Goal: Task Accomplishment & Management: Manage account settings

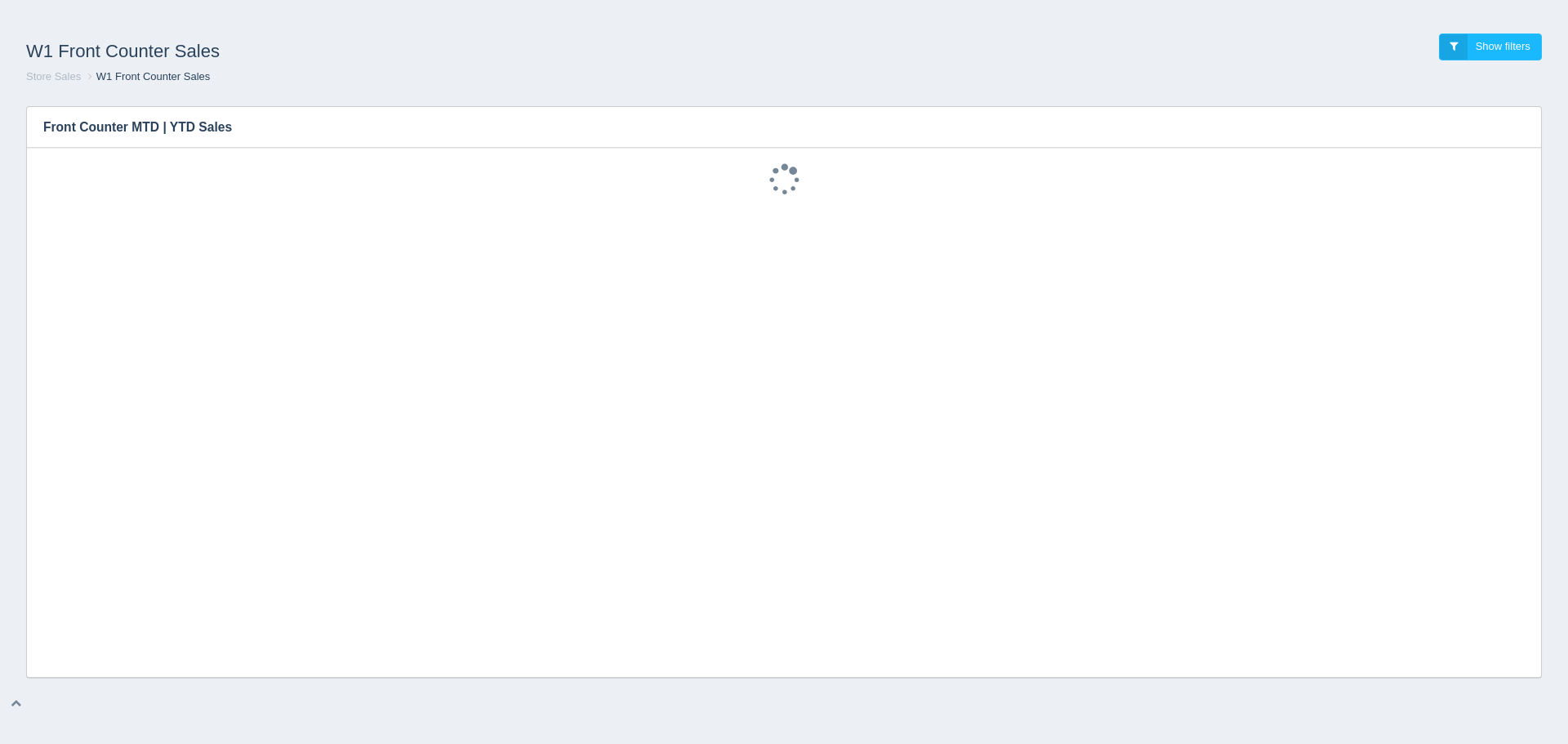
click at [1316, 51] on div "W1 Front Counter Sales Show filters" at bounding box center [784, 48] width 1542 height 44
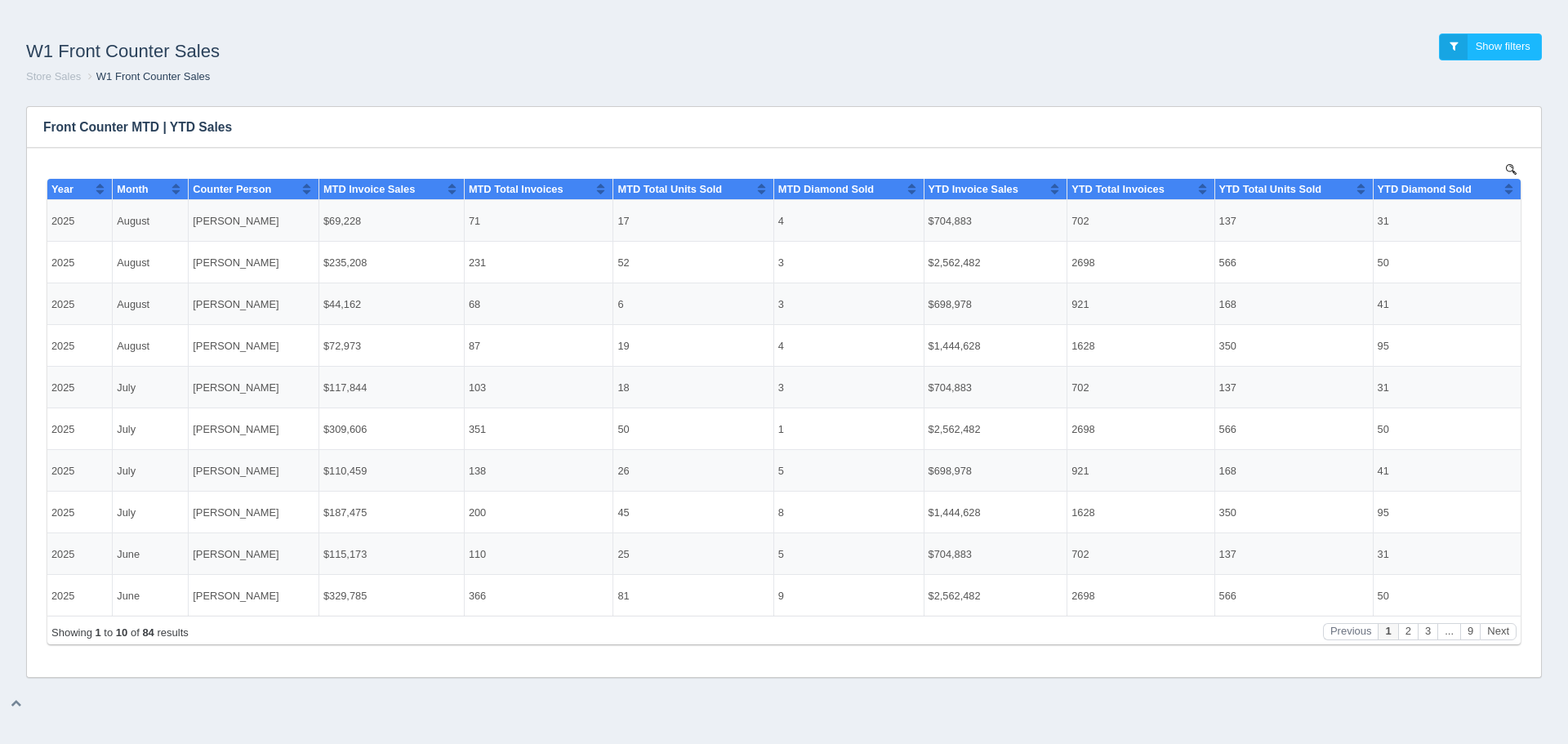
click at [1305, 71] on ol "Store Sales W1 Front Counter Sales" at bounding box center [784, 77] width 1542 height 16
click at [1473, 90] on div "W1 Front Counter Sales Show filters Store Sales W1 Front Counter Sales" at bounding box center [784, 59] width 1555 height 67
click at [252, 75] on ol "Store Sales W1 Front Counter Sales" at bounding box center [784, 77] width 1542 height 16
click at [531, 40] on h1 "W1 Front Counter Sales" at bounding box center [405, 52] width 758 height 36
click at [1214, 40] on div "W1 Front Counter Sales Show filters" at bounding box center [784, 48] width 1542 height 44
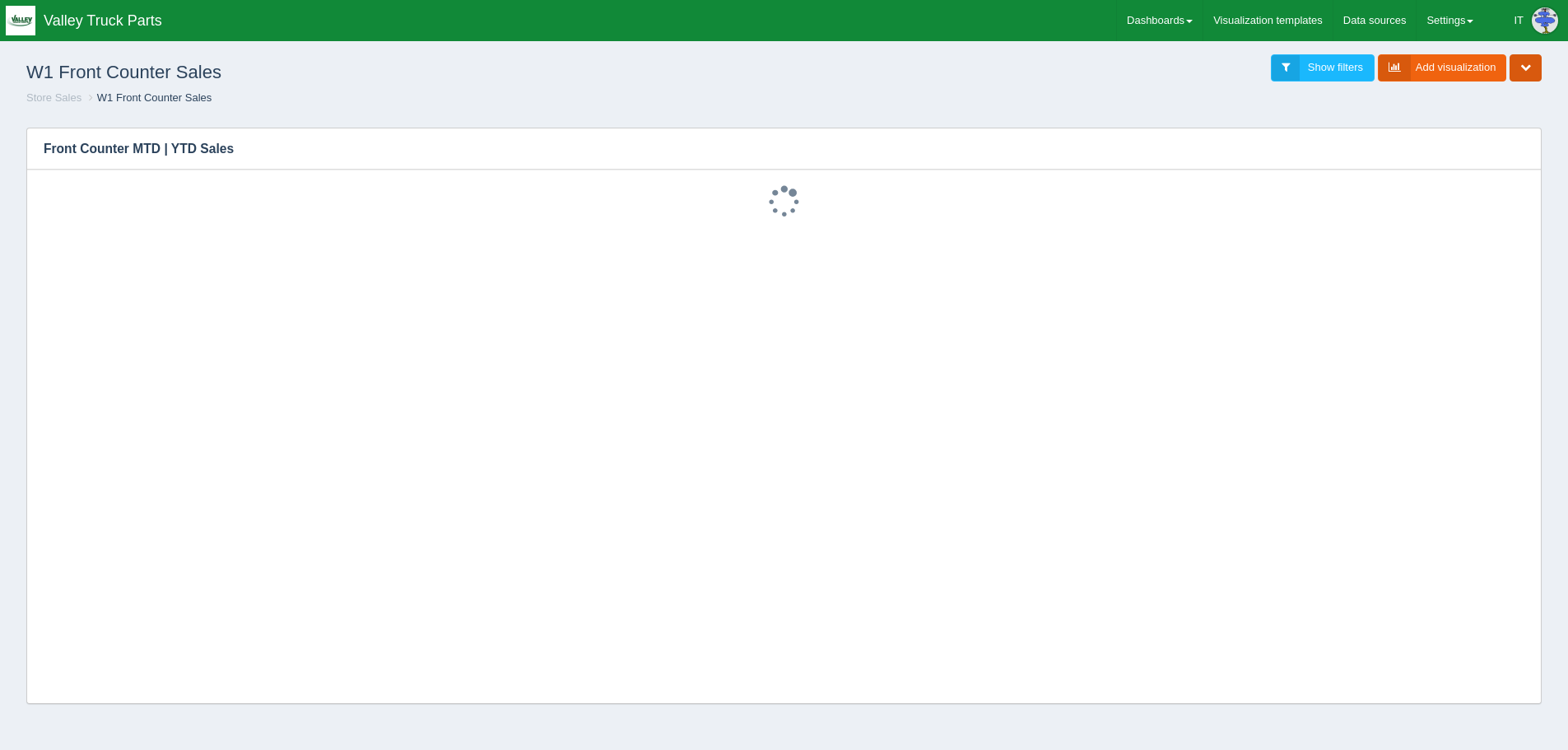
click at [1522, 71] on icon "button" at bounding box center [1525, 66] width 11 height 11
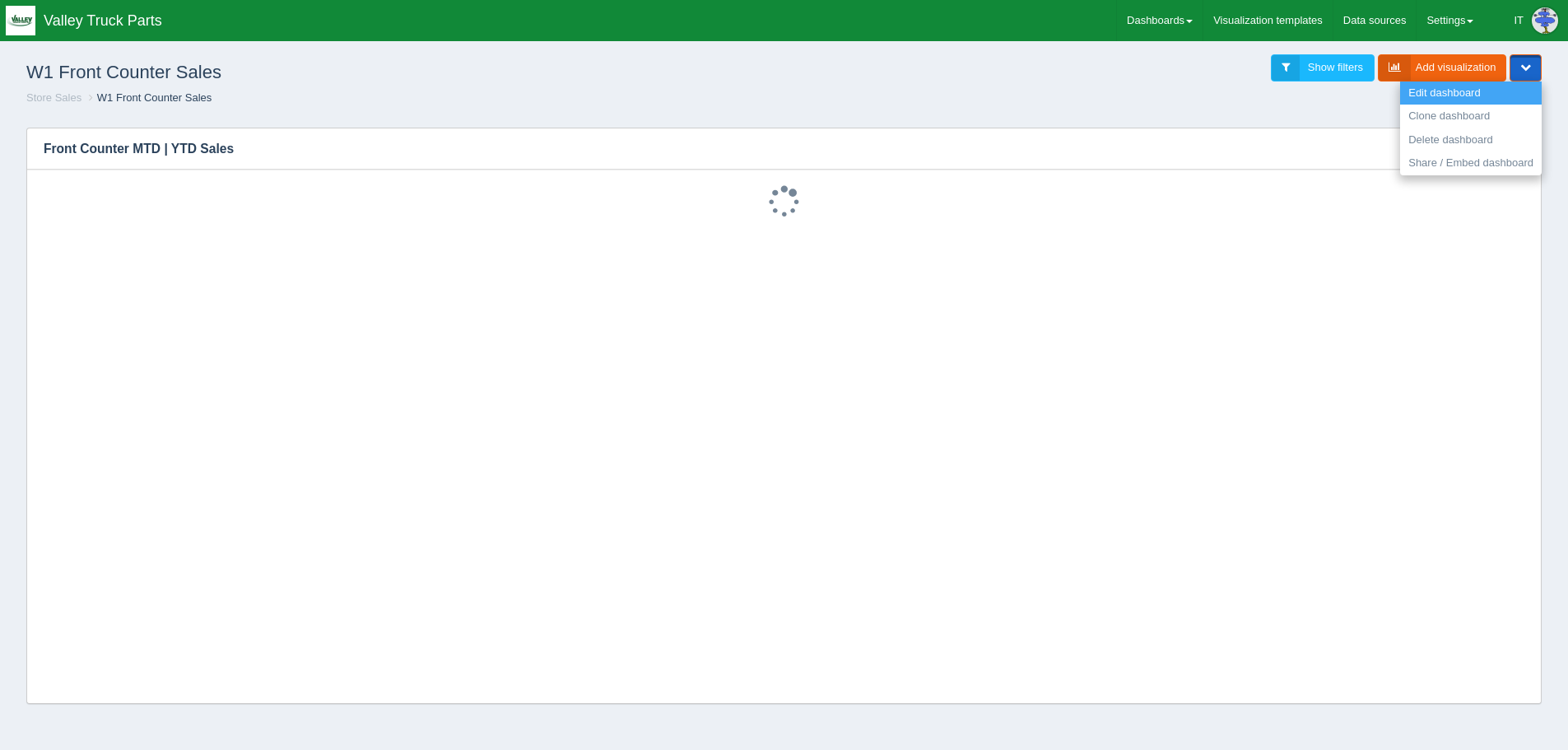
click at [1463, 93] on link "Edit dashboard" at bounding box center [1470, 93] width 142 height 24
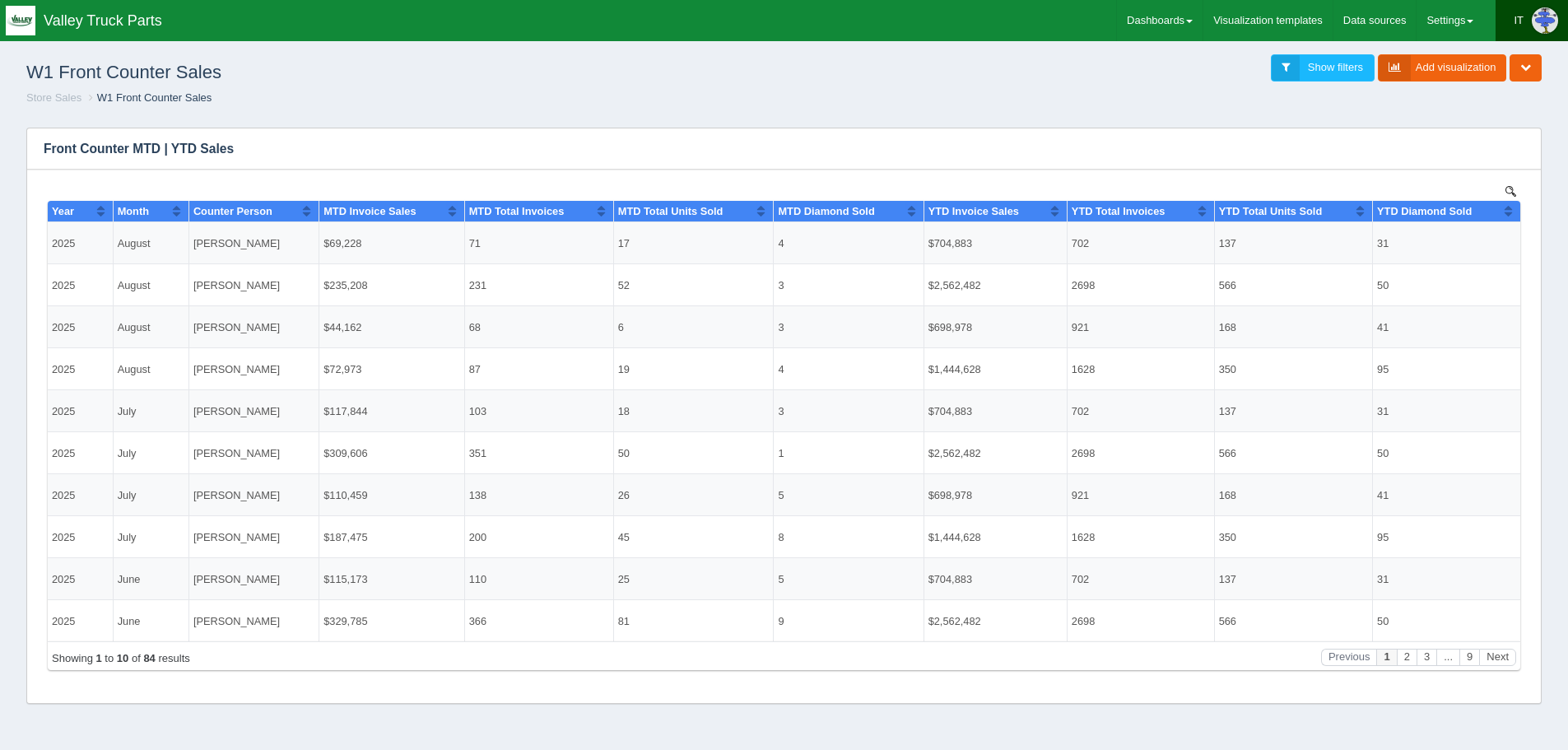
click at [1531, 22] on link "IT" at bounding box center [1531, 21] width 72 height 41
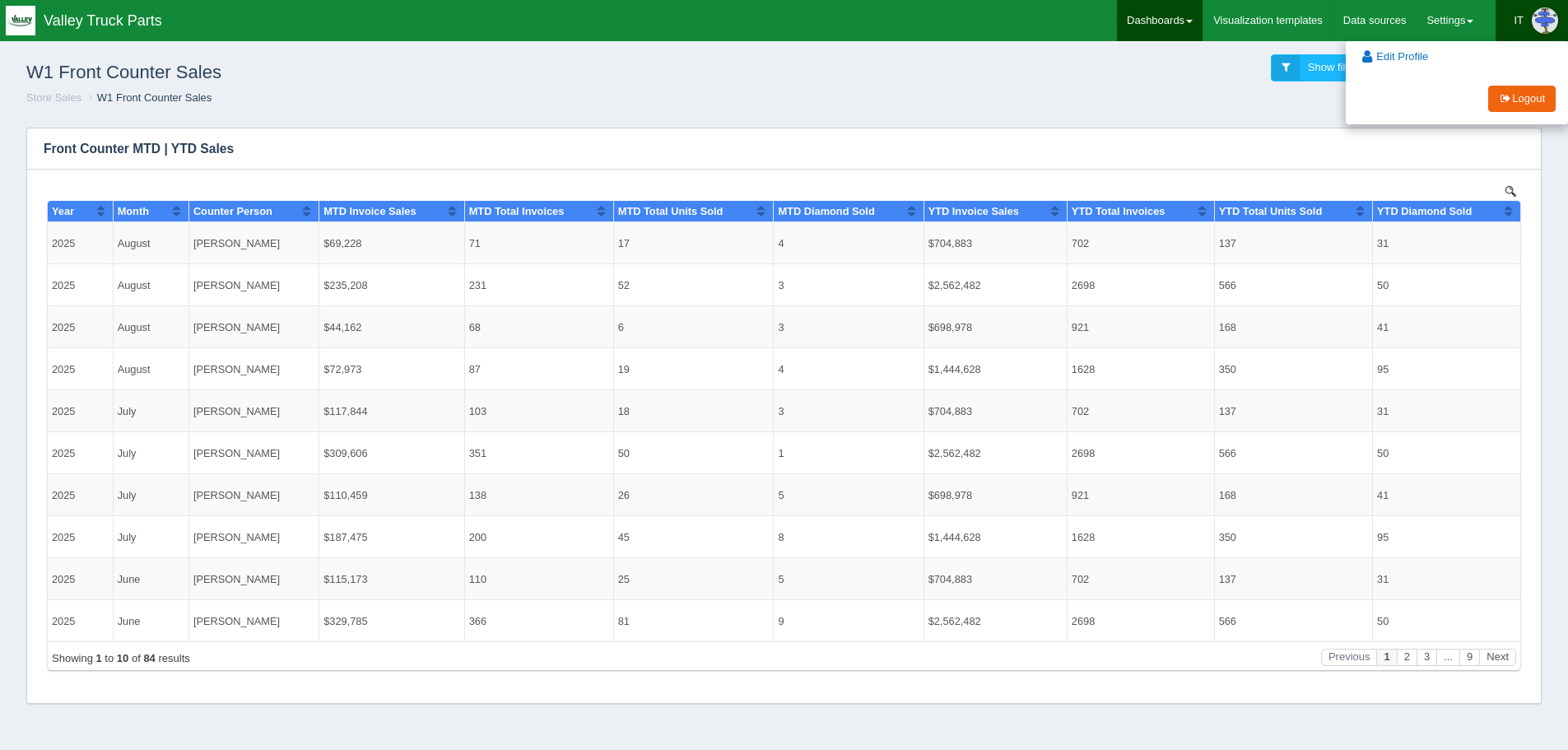
click at [1147, 18] on link "Dashboards" at bounding box center [1159, 21] width 85 height 41
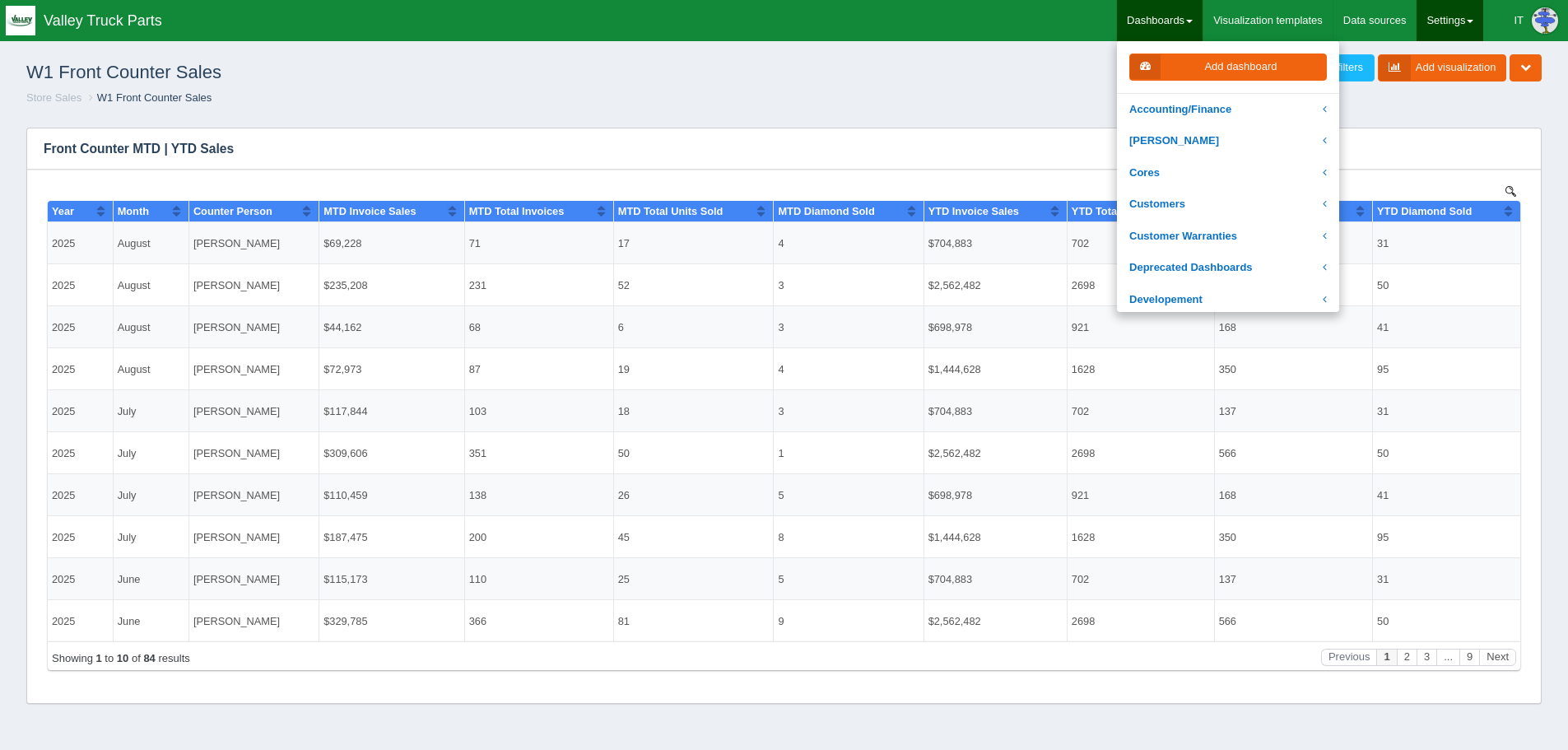
click at [1456, 7] on link "Settings" at bounding box center [1449, 21] width 66 height 41
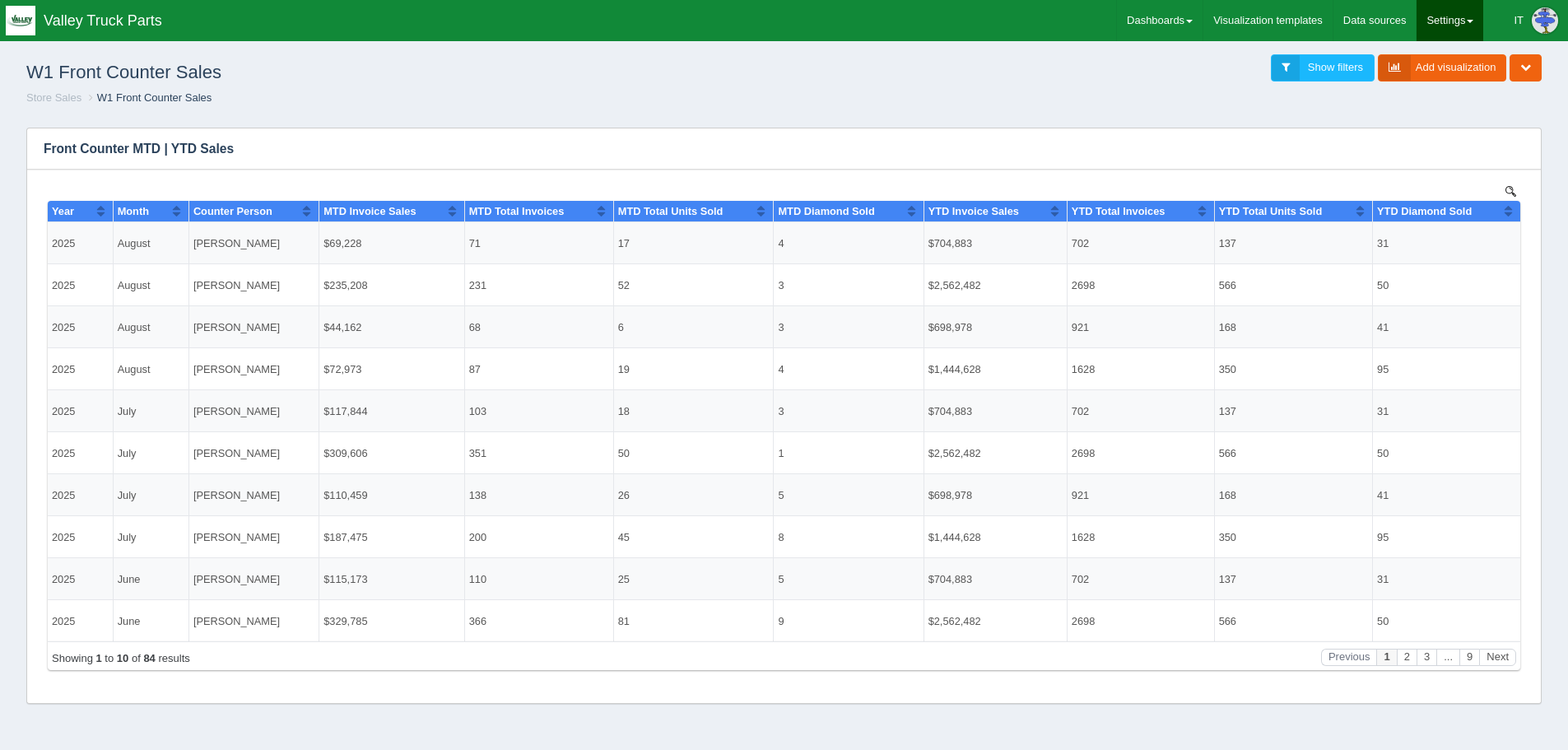
click at [1441, 9] on link "Settings" at bounding box center [1449, 21] width 66 height 41
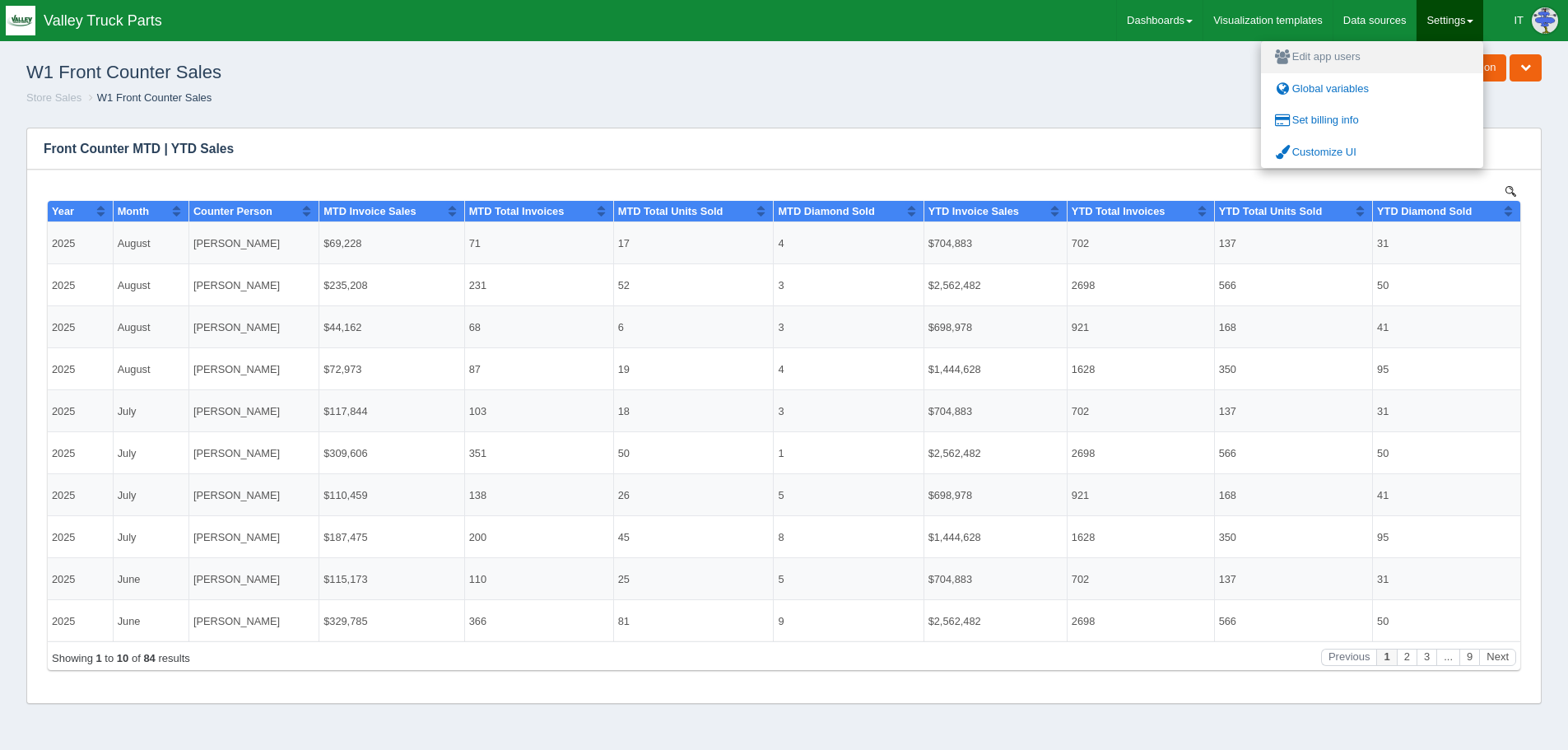
click at [1333, 46] on link "Edit app users" at bounding box center [1371, 57] width 222 height 32
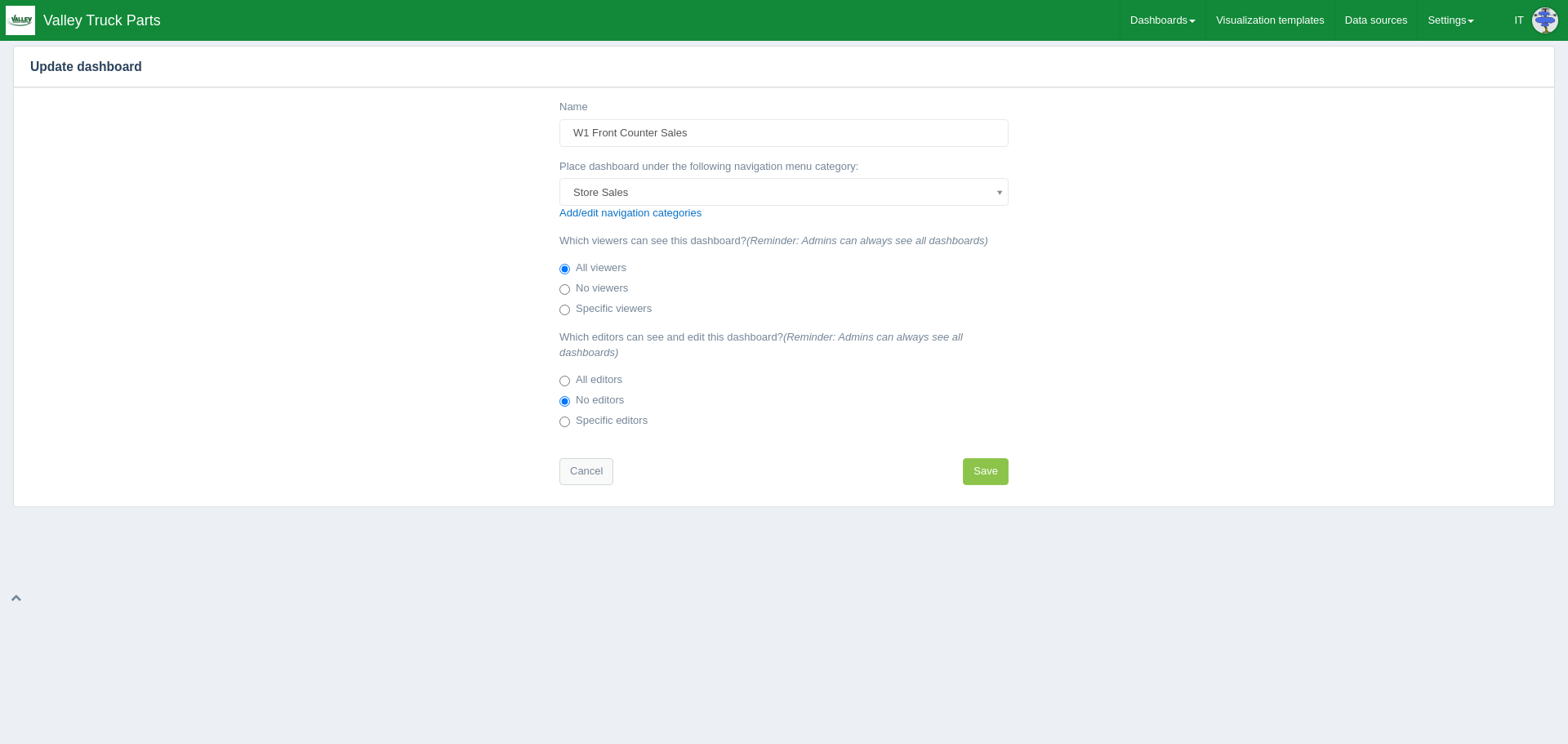
click at [1124, 198] on div "Name W1 Front Counter Sales Place dashboard under the following navigation menu…" at bounding box center [784, 296] width 1540 height 418
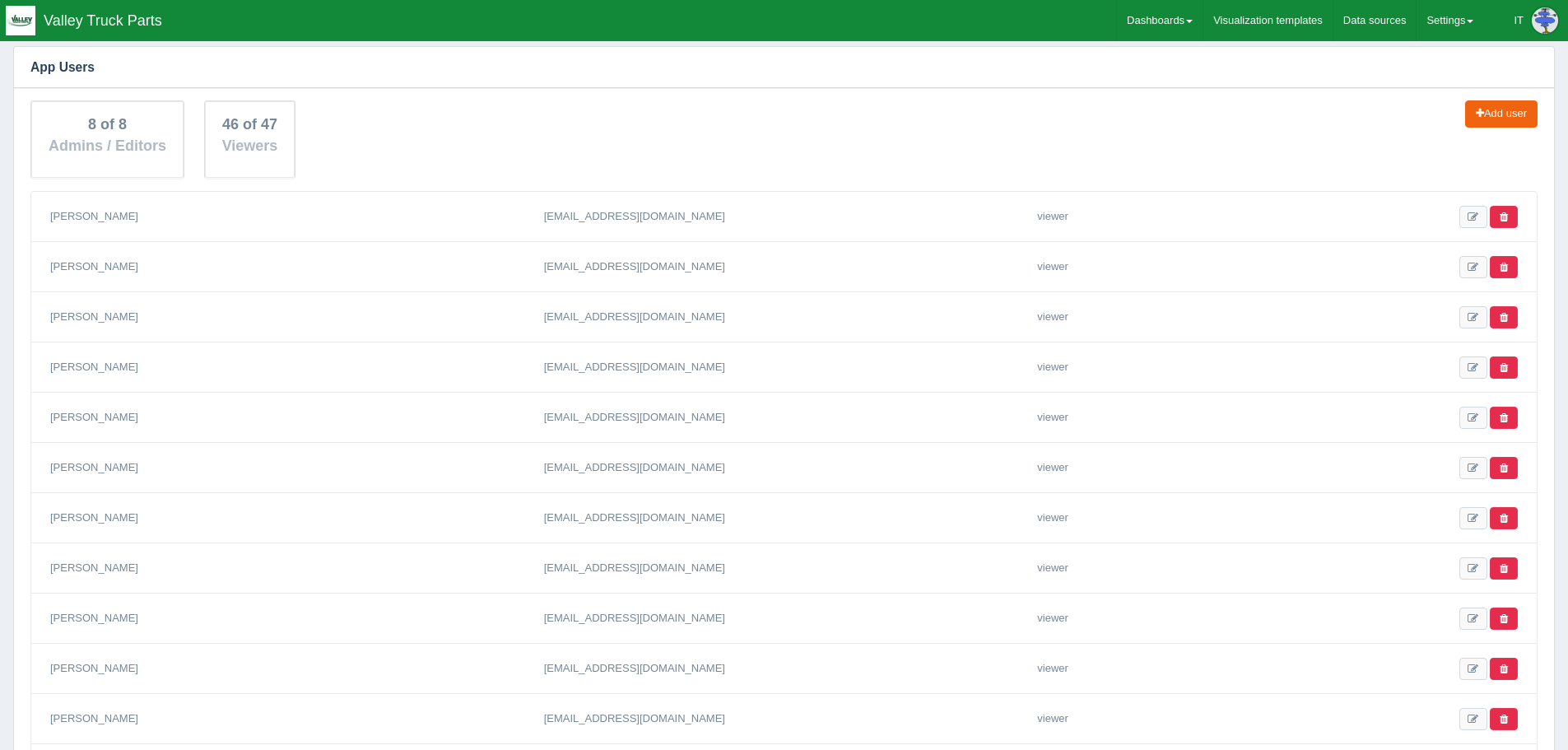
click at [1181, 130] on div "8 of 8 Admins / Editors 46 of 47 Viewers Add user" at bounding box center [784, 139] width 1520 height 78
